Goal: Task Accomplishment & Management: Complete application form

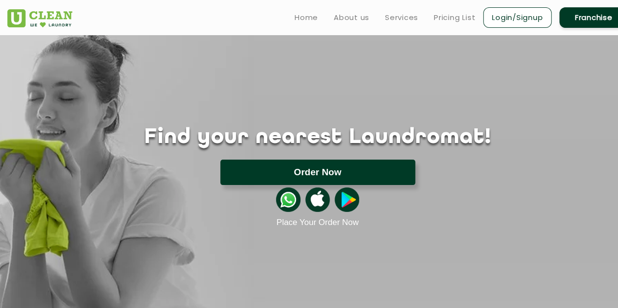
click at [294, 174] on button "Order Now" at bounding box center [317, 172] width 195 height 25
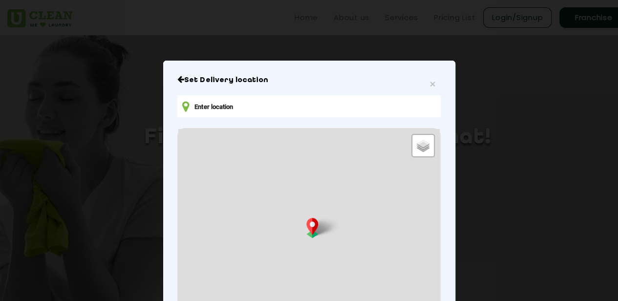
click at [256, 104] on input "text" at bounding box center [308, 106] width 263 height 22
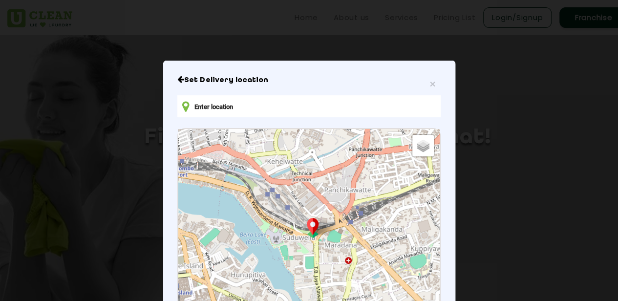
drag, startPoint x: 387, startPoint y: 103, endPoint x: 73, endPoint y: 92, distance: 313.4
click at [73, 92] on div "× Set Delivery location Default Satellite + − Leaflet | © OpenStreetMap contrib…" at bounding box center [309, 150] width 618 height 301
type input "n"
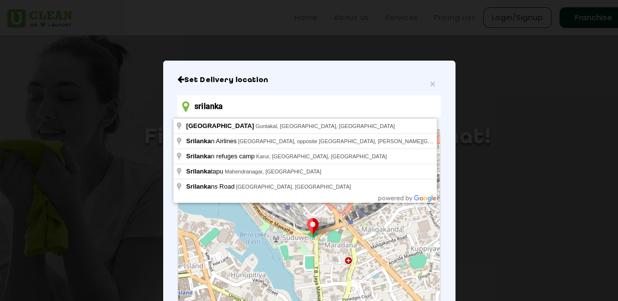
type input "srilanka"
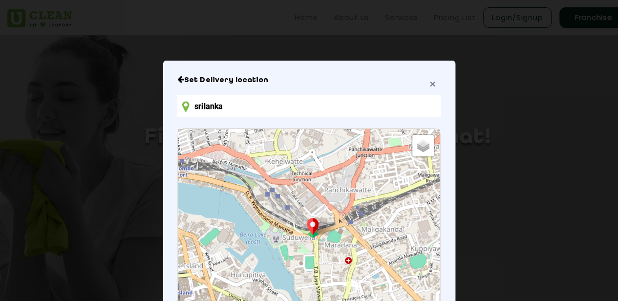
click at [430, 85] on span "×" at bounding box center [433, 83] width 6 height 11
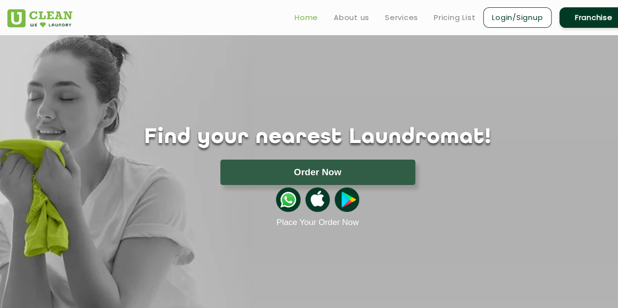
click at [300, 16] on link "Home" at bounding box center [306, 18] width 23 height 12
click at [577, 18] on link "Franchise" at bounding box center [594, 17] width 68 height 21
